Goal: Navigation & Orientation: Go to known website

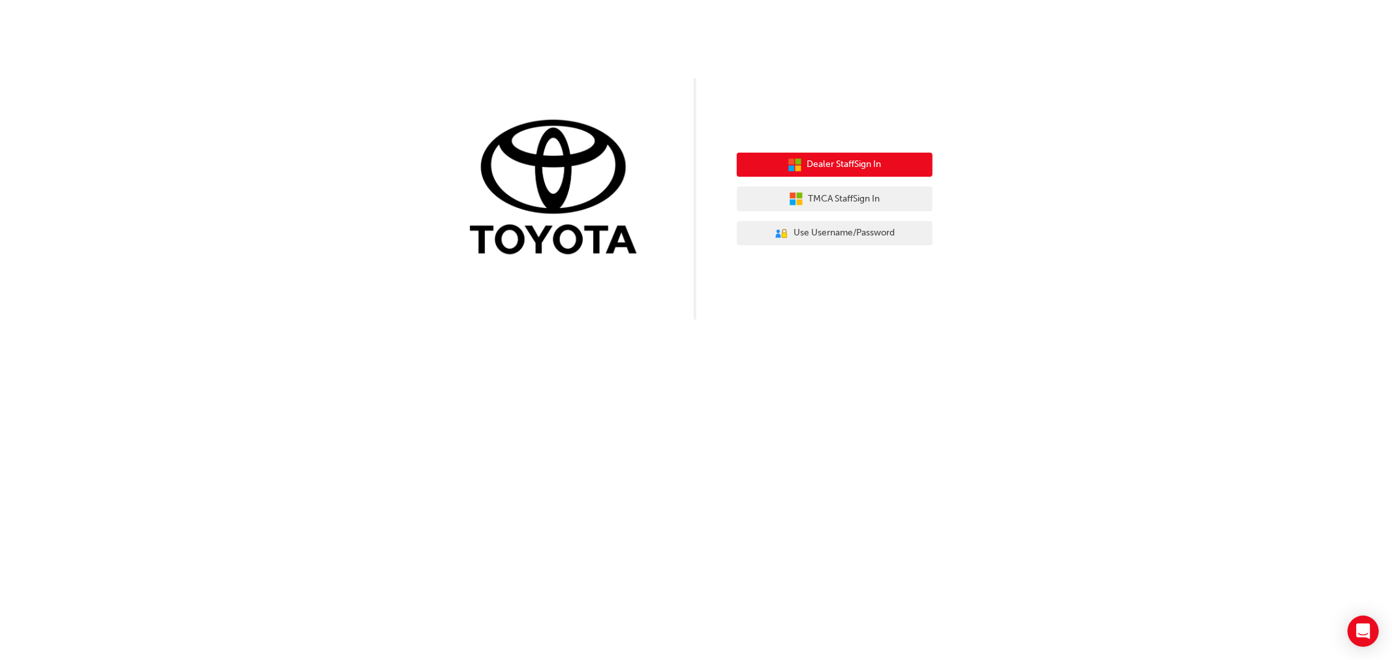
click at [831, 170] on span "Dealer Staff Sign In" at bounding box center [844, 164] width 74 height 15
